Goal: Check status: Check status

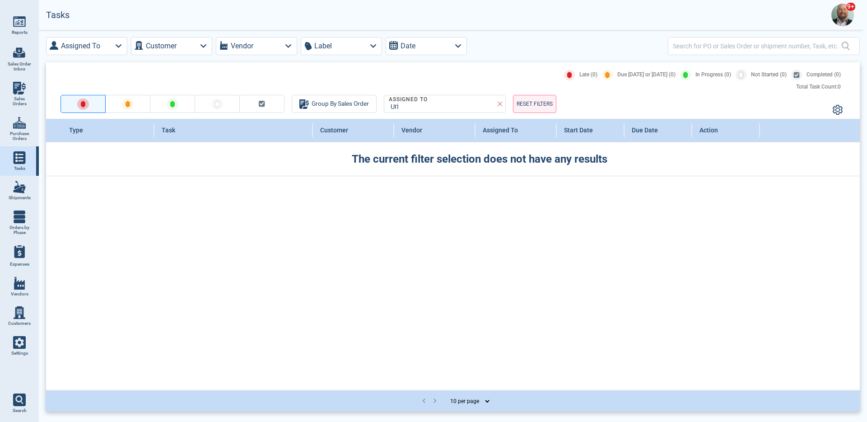
click at [25, 97] on span "Sales Orders" at bounding box center [19, 101] width 24 height 10
select select "50"
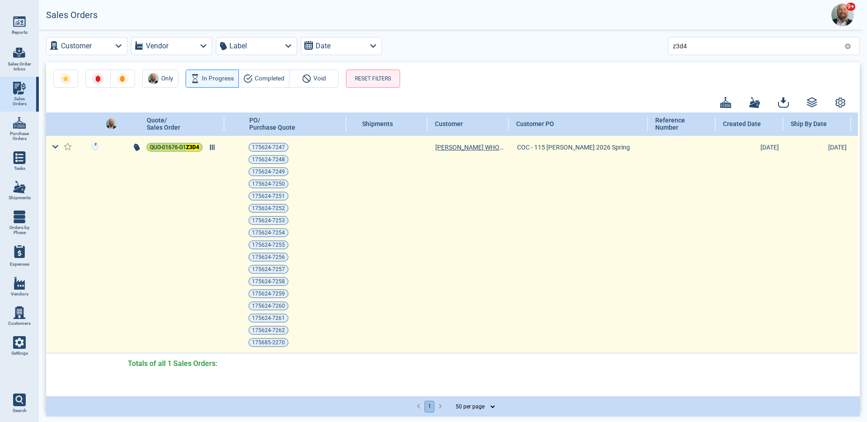
click at [179, 148] on span "QUO-01676-G1 Z3D4" at bounding box center [174, 147] width 49 height 9
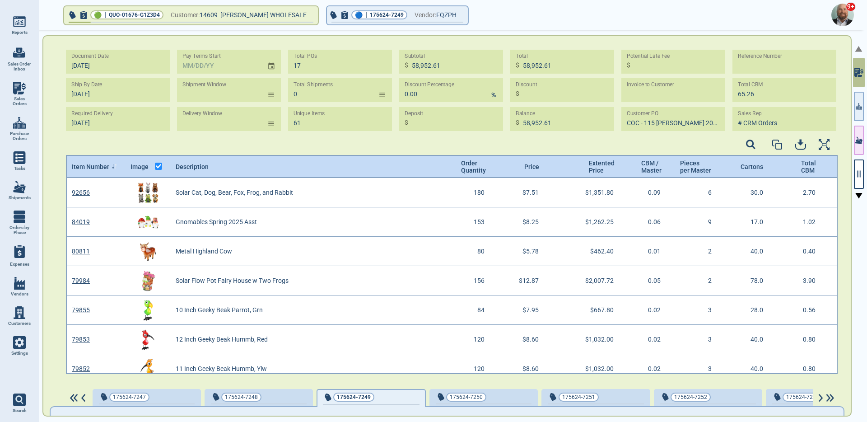
scroll to position [3, 3]
type input "[DATE]"
type input "COC - 115 [PERSON_NAME] 2026"
type input "[DATE]"
click at [853, 174] on div at bounding box center [858, 227] width 13 height 394
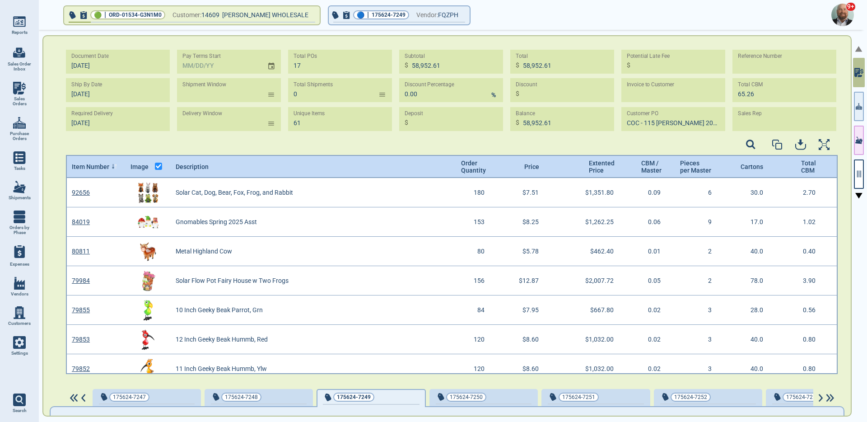
click at [853, 174] on div at bounding box center [858, 227] width 13 height 394
click at [855, 177] on icon "button" at bounding box center [859, 174] width 8 height 8
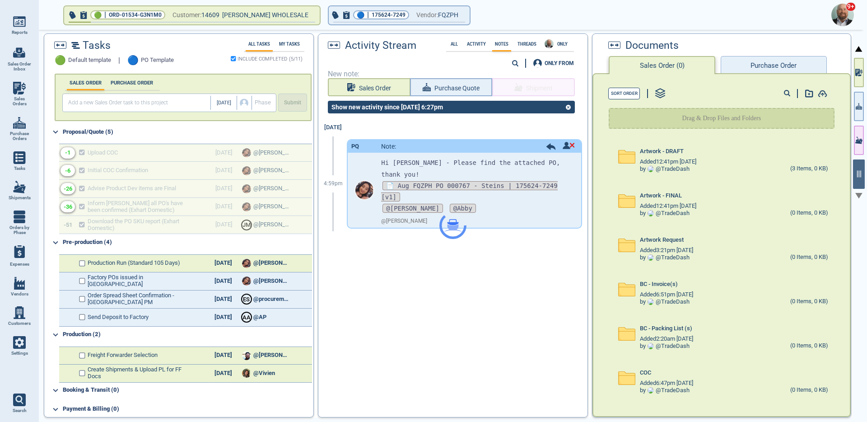
click at [480, 50] on div at bounding box center [452, 225] width 269 height 383
click at [480, 50] on div "Activity Stream All Activity Notes Threads ONLY 0" at bounding box center [451, 48] width 253 height 18
click at [480, 44] on label "Activity" at bounding box center [476, 44] width 24 height 5
